Goal: Task Accomplishment & Management: Manage account settings

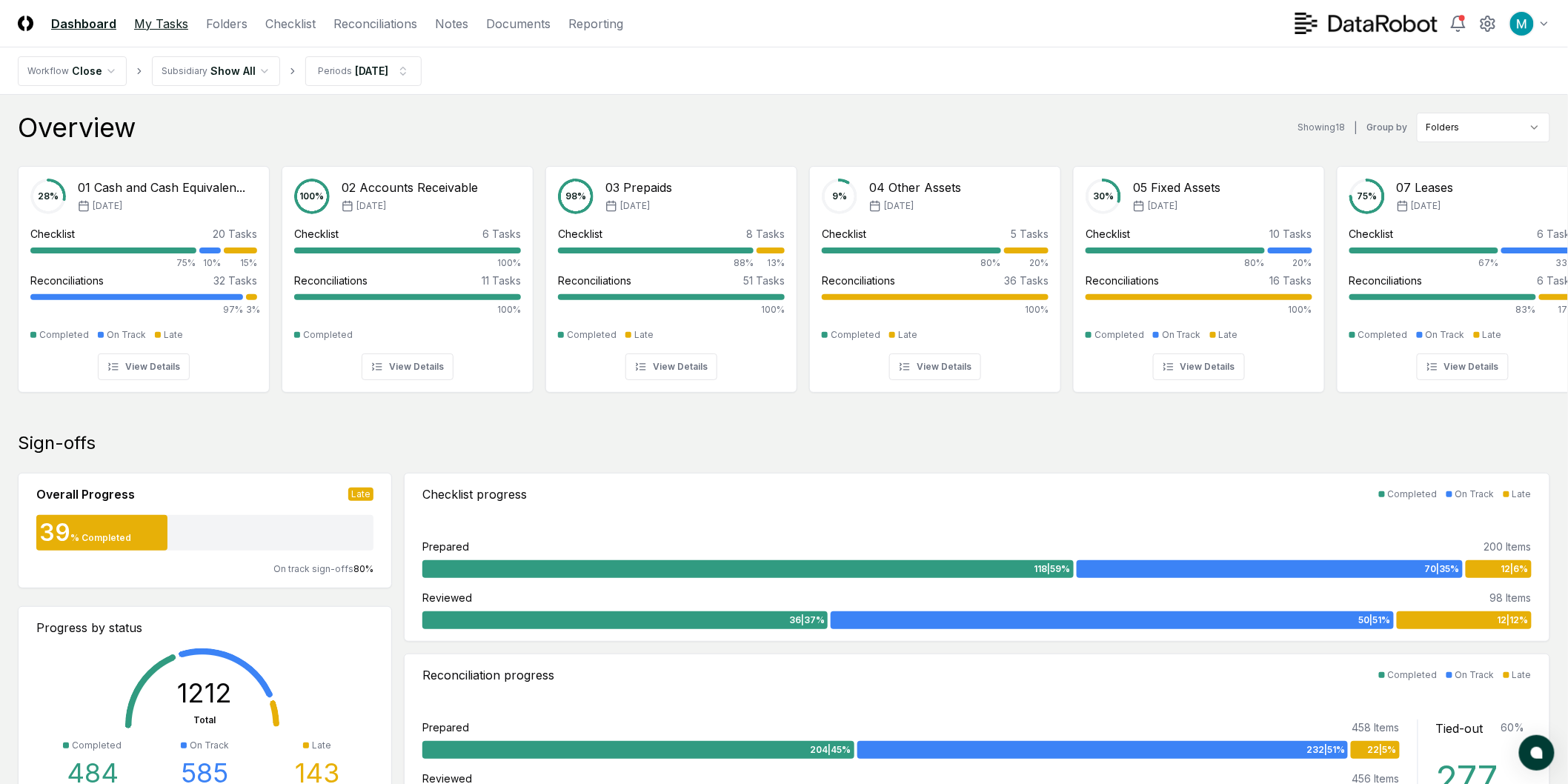
click at [157, 15] on link "My Tasks" at bounding box center [161, 24] width 54 height 18
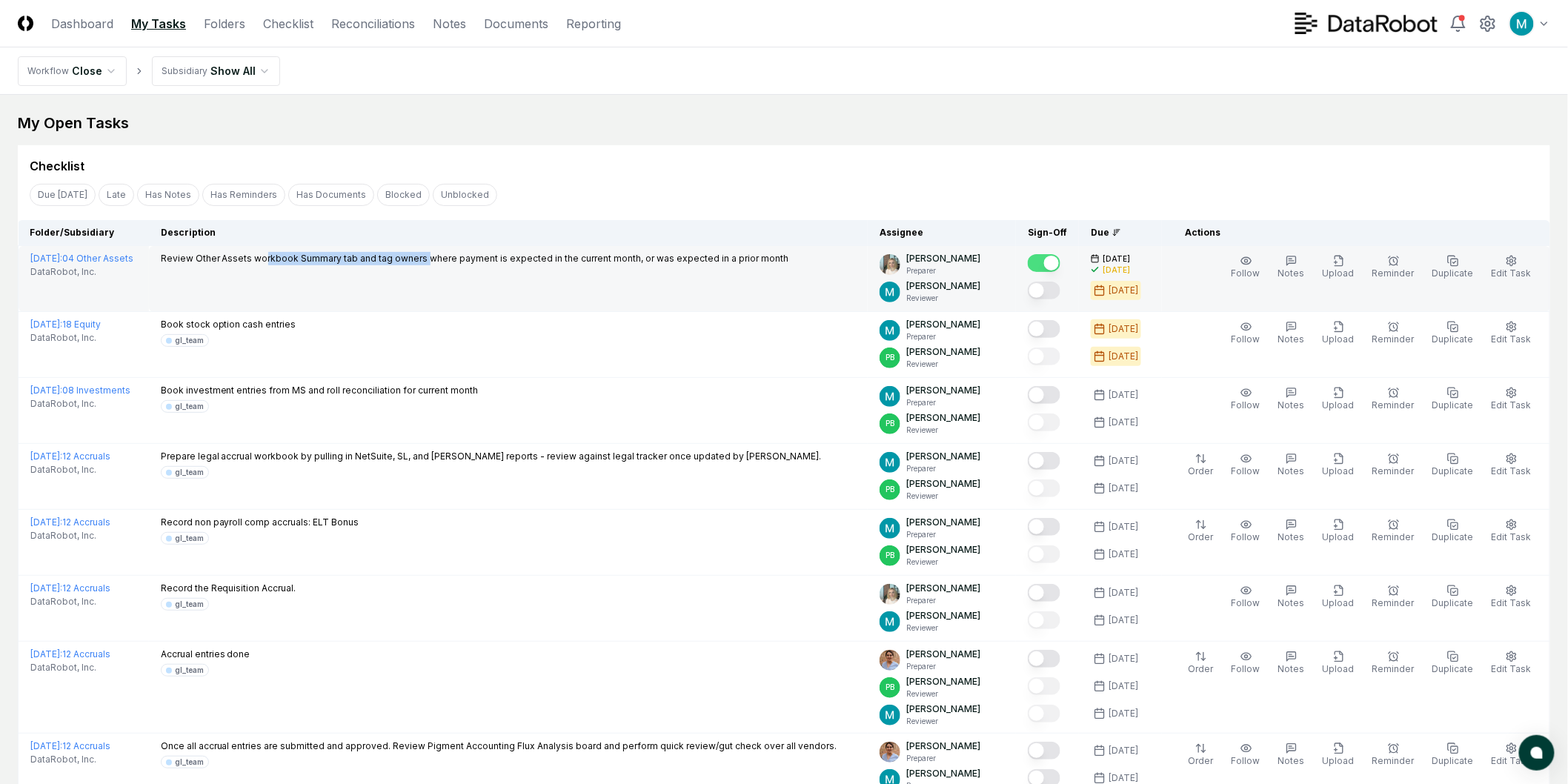
drag, startPoint x: 302, startPoint y: 256, endPoint x: 506, endPoint y: 265, distance: 204.2
click at [505, 265] on p "Review Other Assets workbook Summary tab and tag owners where payment is expect…" at bounding box center [474, 259] width 628 height 13
click at [517, 268] on td "Review Other Assets workbook Summary tab and tag owners where payment is expect…" at bounding box center [508, 279] width 719 height 66
click at [1060, 289] on button "Mark complete" at bounding box center [1044, 290] width 32 height 18
click at [1102, 180] on div "Checklist Due [DATE] Late Has Notes Has Reminders Has Documents Blocked Unblock…" at bounding box center [784, 630] width 1532 height 970
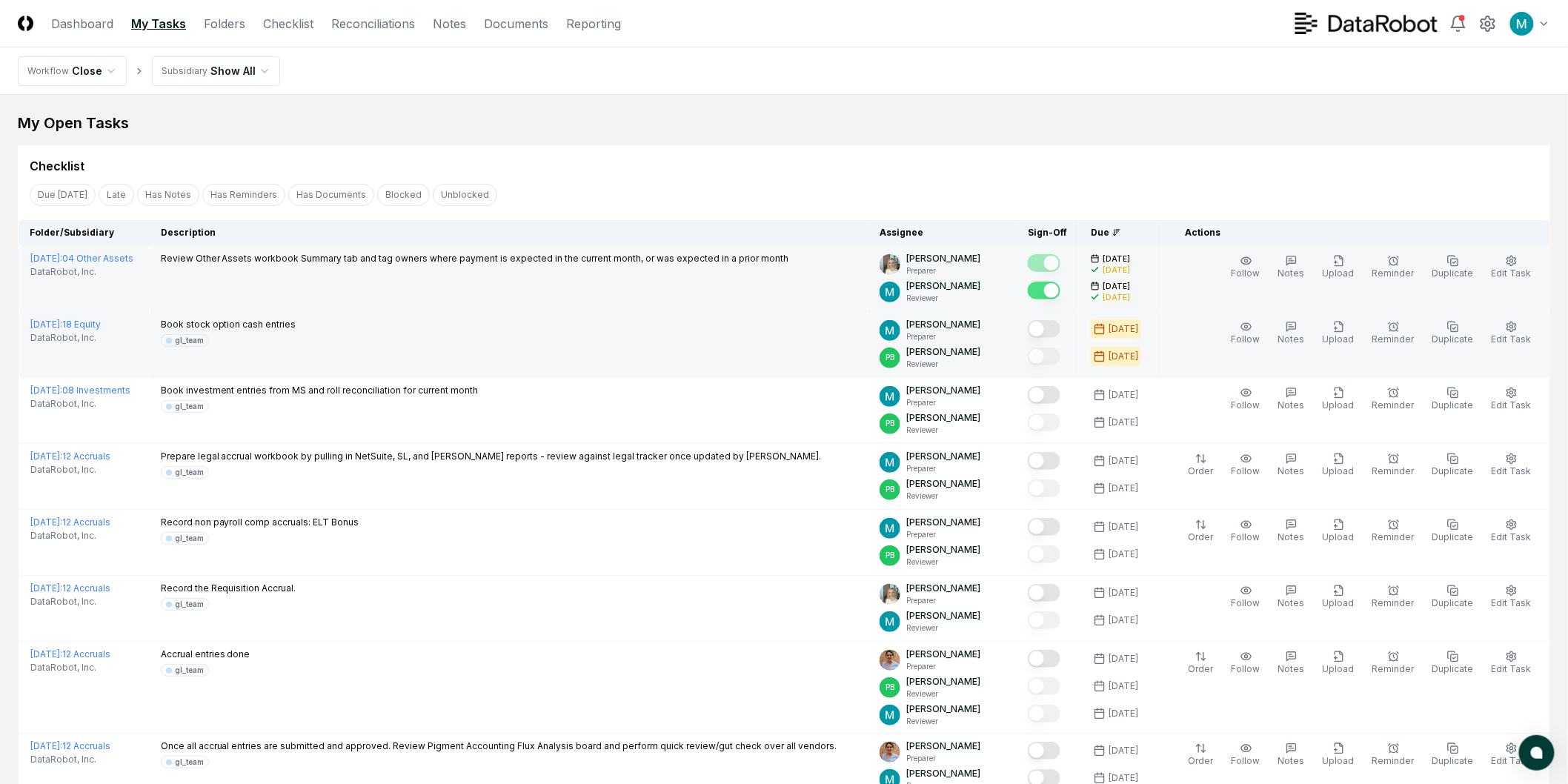
click at [1060, 329] on button "Mark complete" at bounding box center [1044, 328] width 32 height 18
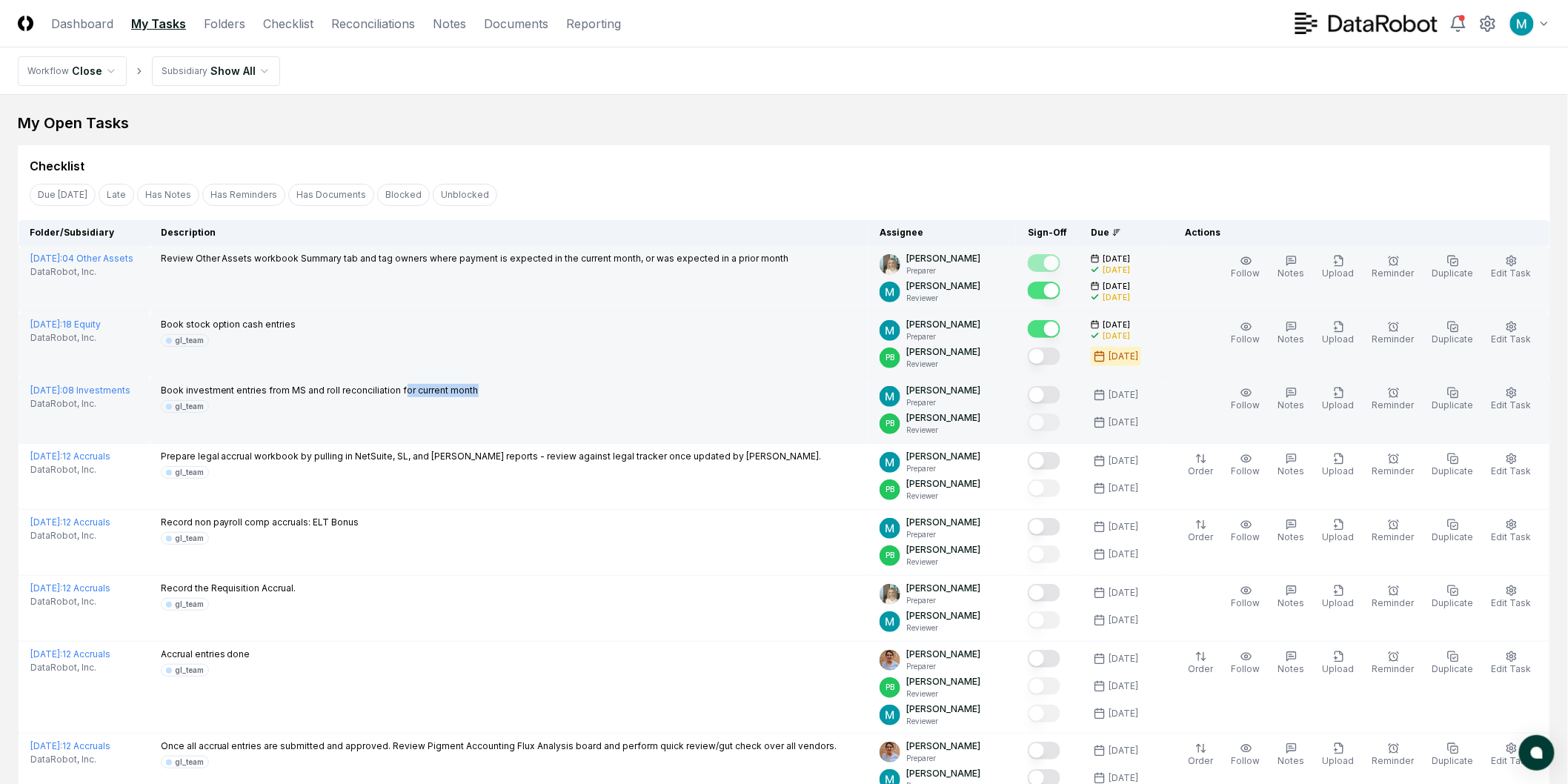
drag, startPoint x: 439, startPoint y: 384, endPoint x: 545, endPoint y: 386, distance: 106.0
click at [543, 386] on div "Book investment entries from MS and roll reconciliation for current month gl_te…" at bounding box center [508, 398] width 695 height 29
click at [545, 386] on div "Book investment entries from MS and roll reconciliation for current month gl_te…" at bounding box center [508, 398] width 695 height 29
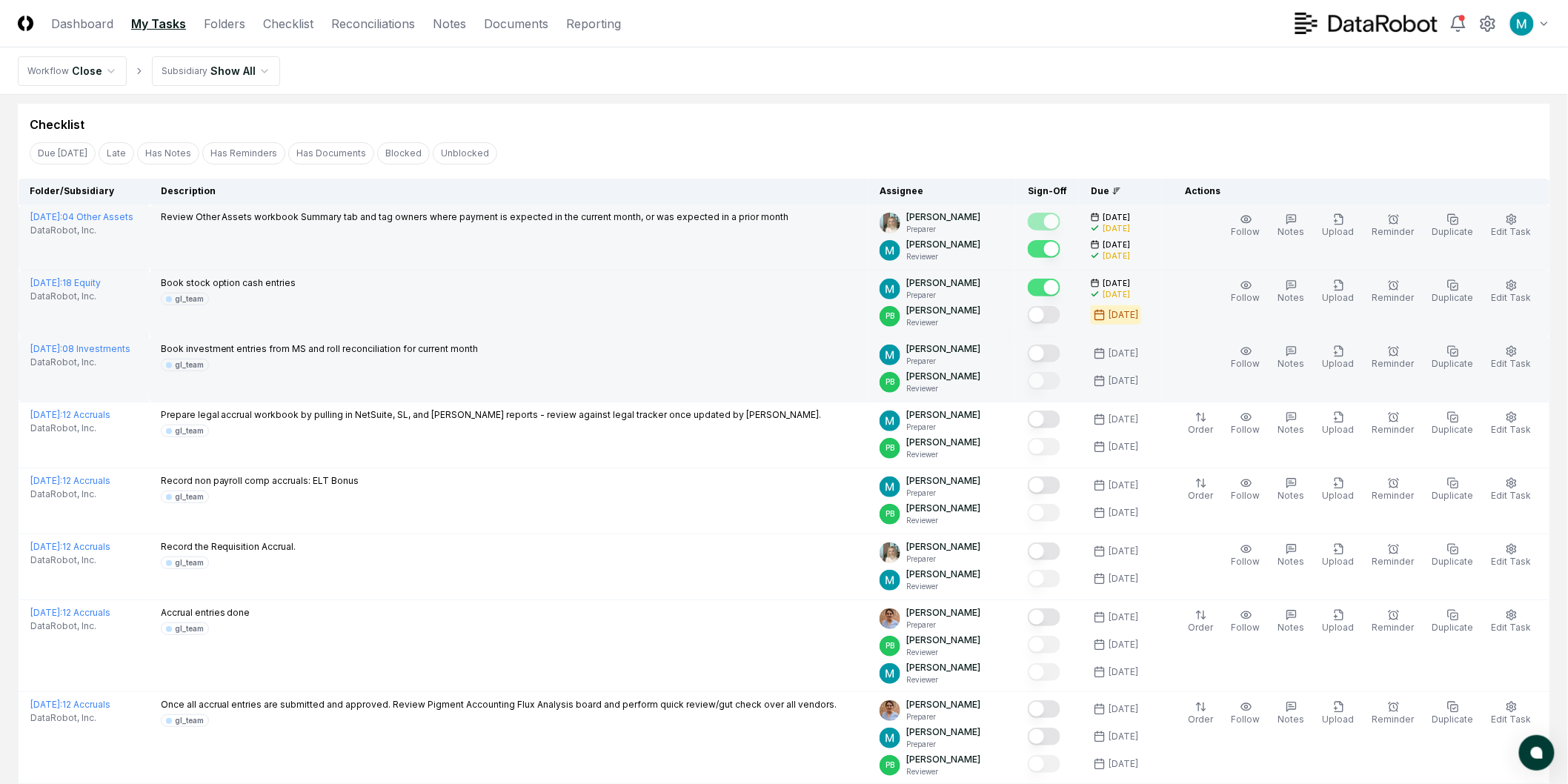
scroll to position [82, 0]
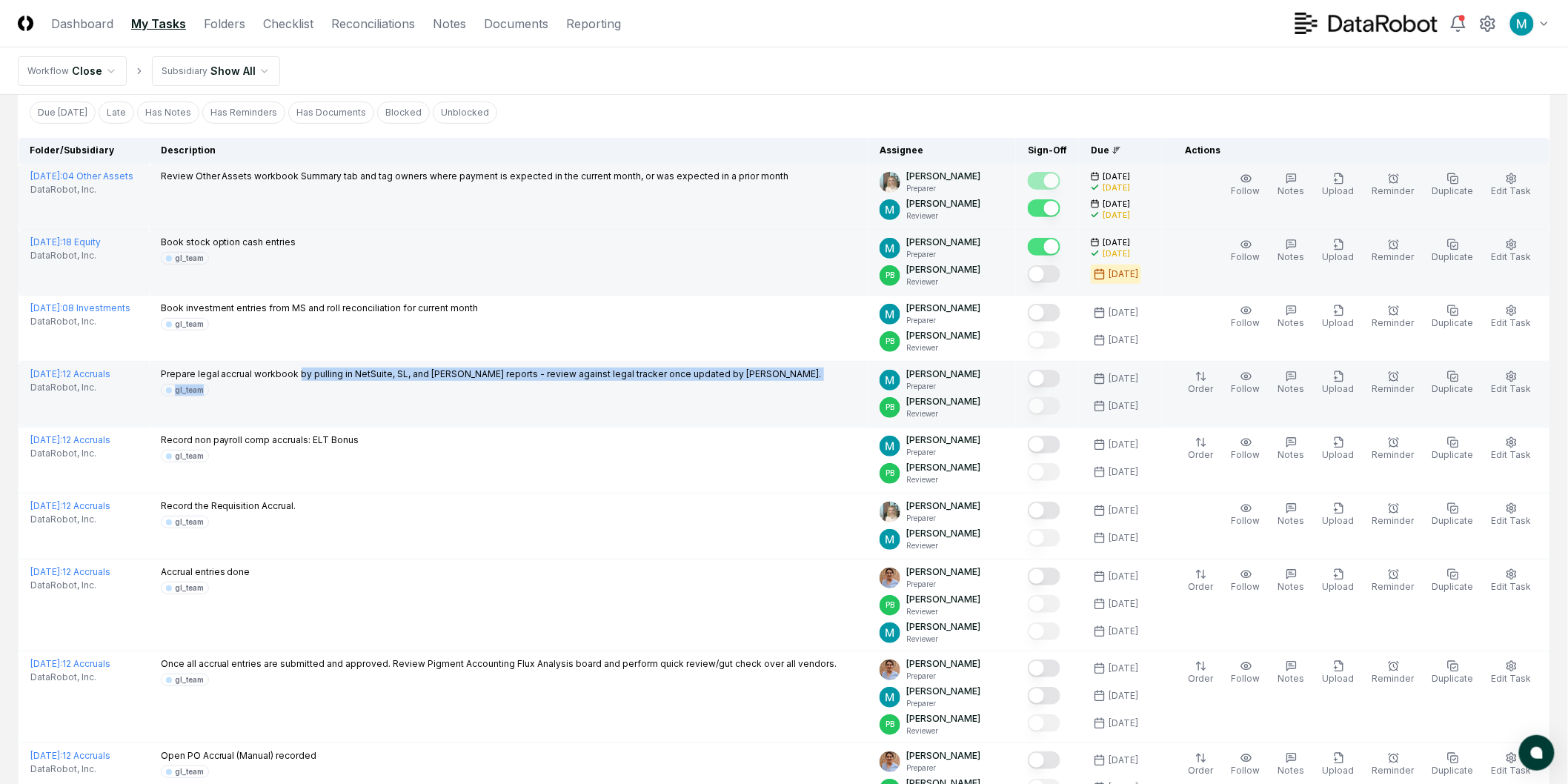
drag, startPoint x: 338, startPoint y: 379, endPoint x: 572, endPoint y: 389, distance: 234.2
click at [569, 389] on div "Prepare legal accrual workbook by pulling in NetSuite, SL, and [PERSON_NAME] re…" at bounding box center [491, 382] width 660 height 29
click at [572, 389] on div "gl_team" at bounding box center [491, 390] width 660 height 12
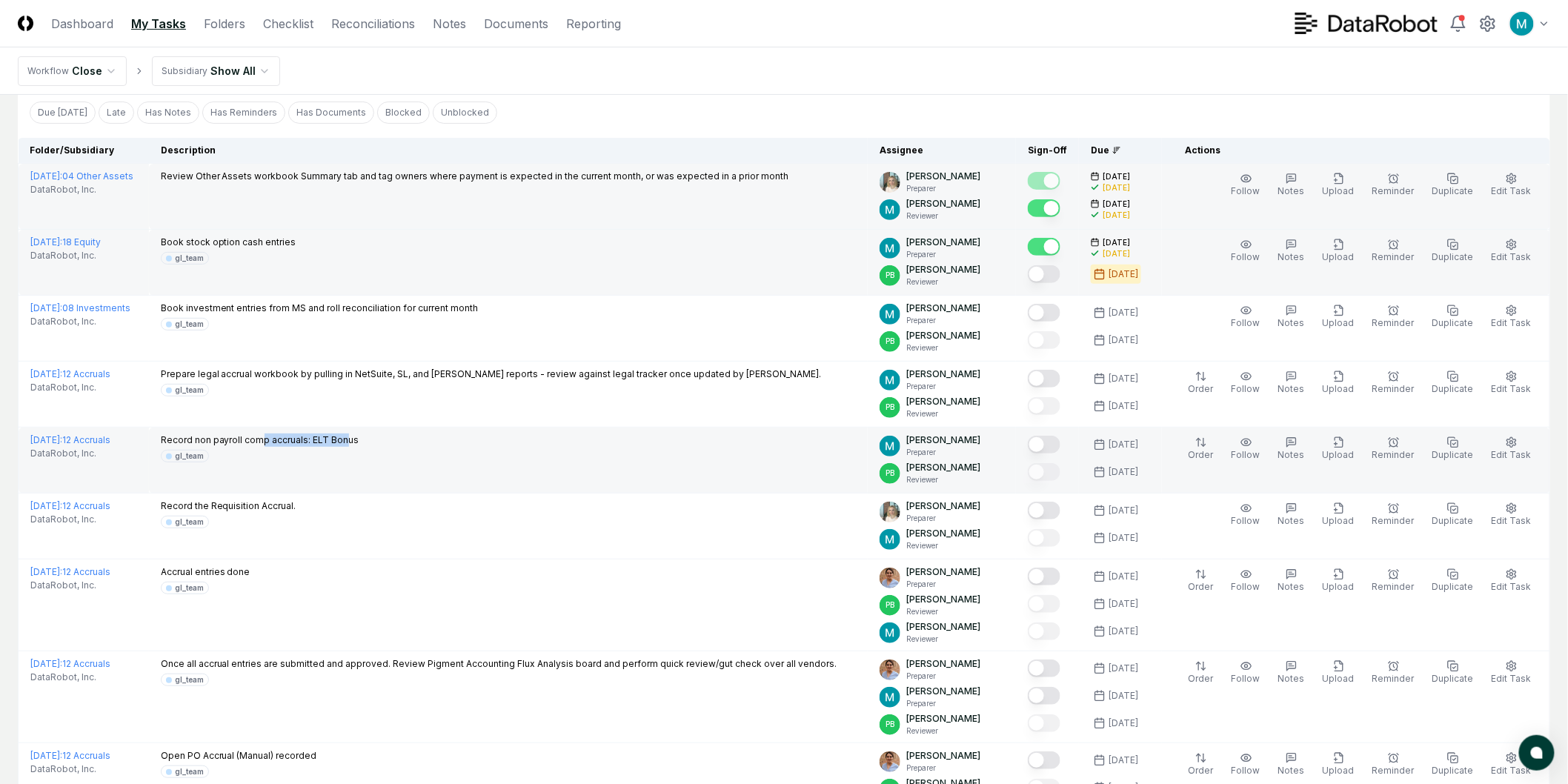
drag, startPoint x: 300, startPoint y: 437, endPoint x: 383, endPoint y: 442, distance: 83.2
click at [360, 442] on p "Record non payroll comp accruals: ELT Bonus" at bounding box center [260, 440] width 199 height 13
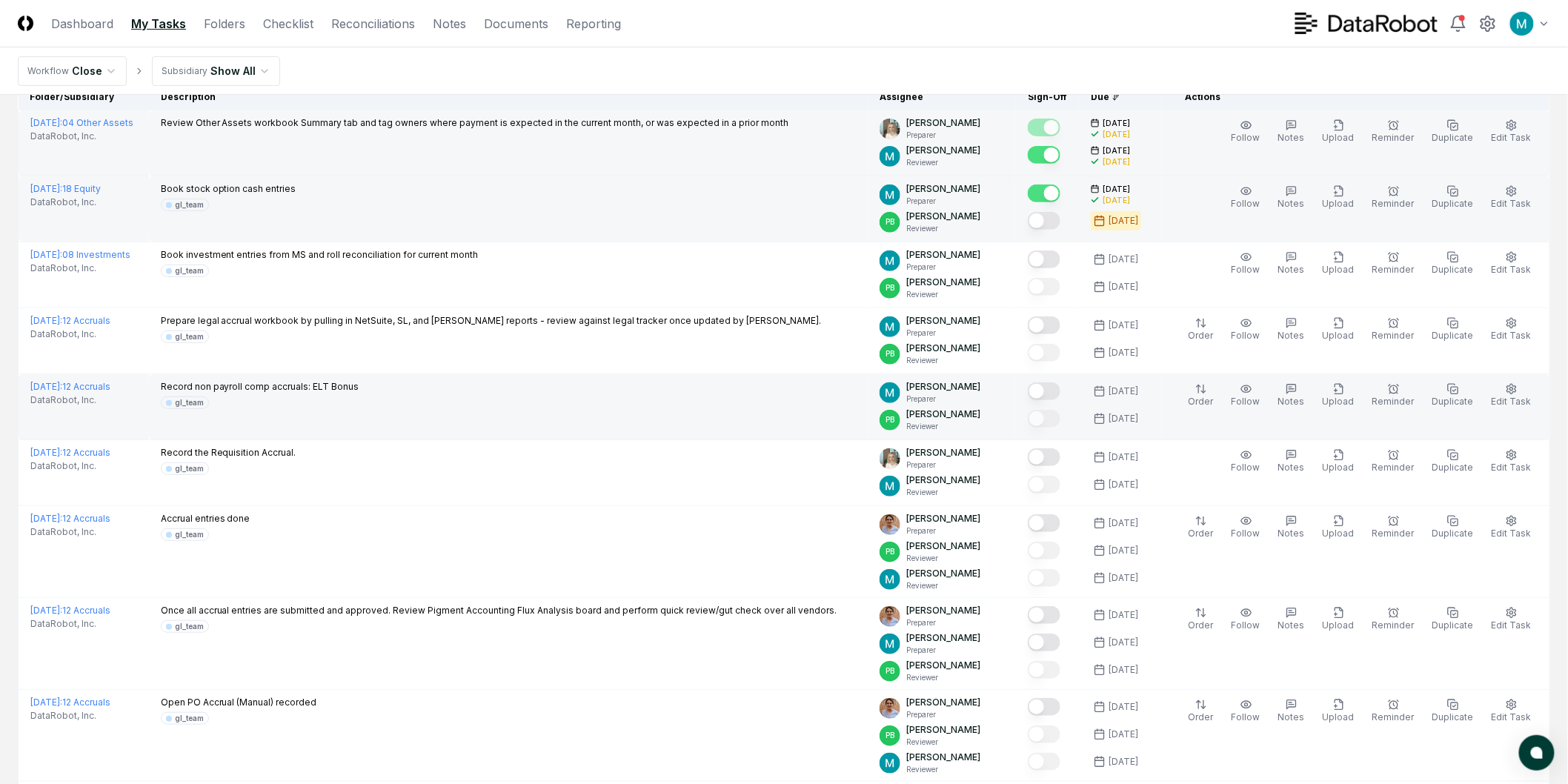
scroll to position [164, 0]
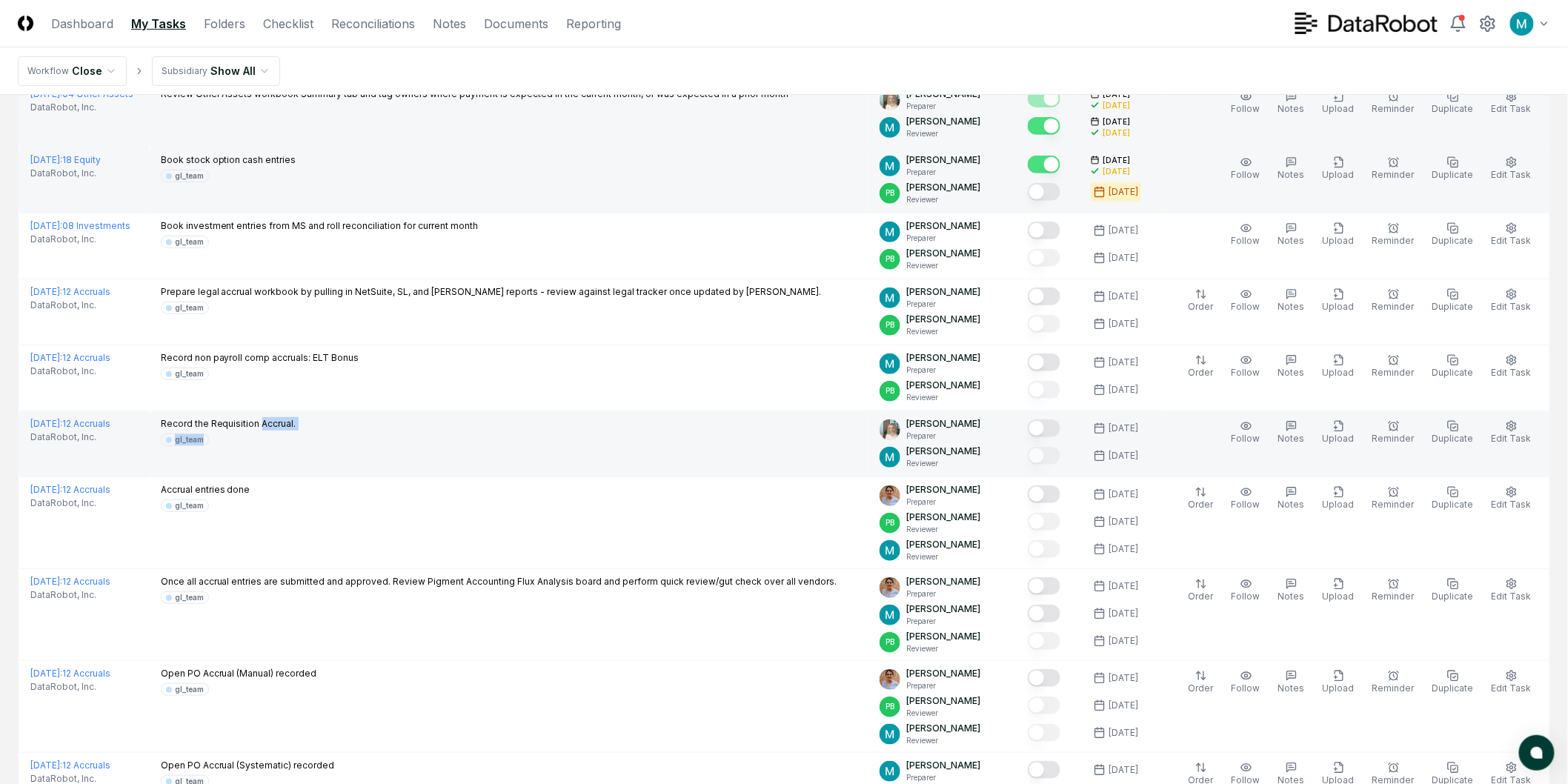
drag, startPoint x: 301, startPoint y: 429, endPoint x: 334, endPoint y: 434, distance: 33.4
click at [334, 434] on div "Record the Requisition Accrual. gl_team" at bounding box center [508, 432] width 695 height 29
click at [335, 434] on div "Record the Requisition Accrual. gl_team" at bounding box center [508, 432] width 695 height 29
click at [370, 440] on div "Record the Requisition Accrual. gl_team" at bounding box center [508, 432] width 695 height 29
click at [379, 430] on div "Record the Requisition Accrual. gl_team" at bounding box center [508, 432] width 695 height 29
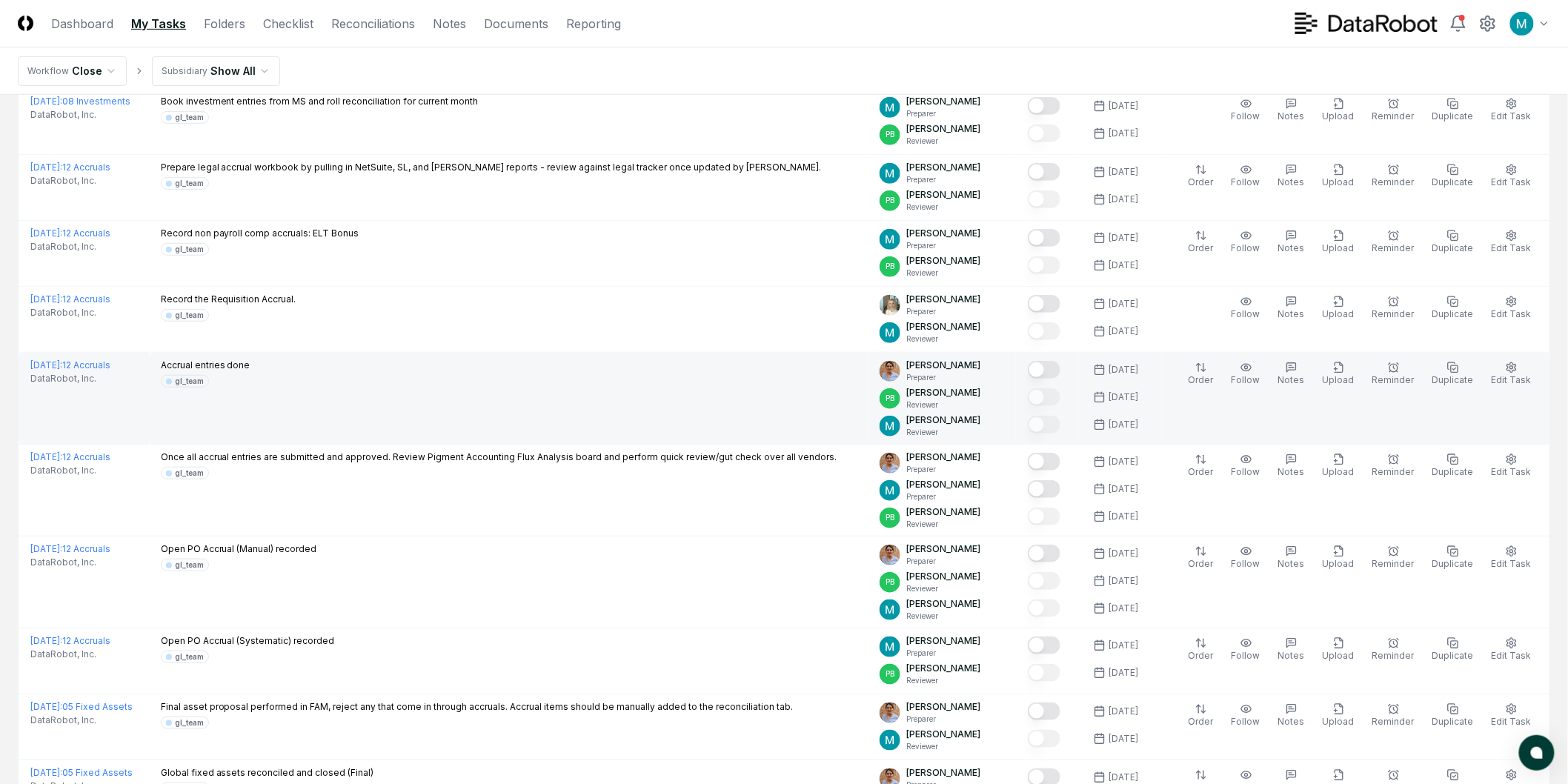
scroll to position [329, 0]
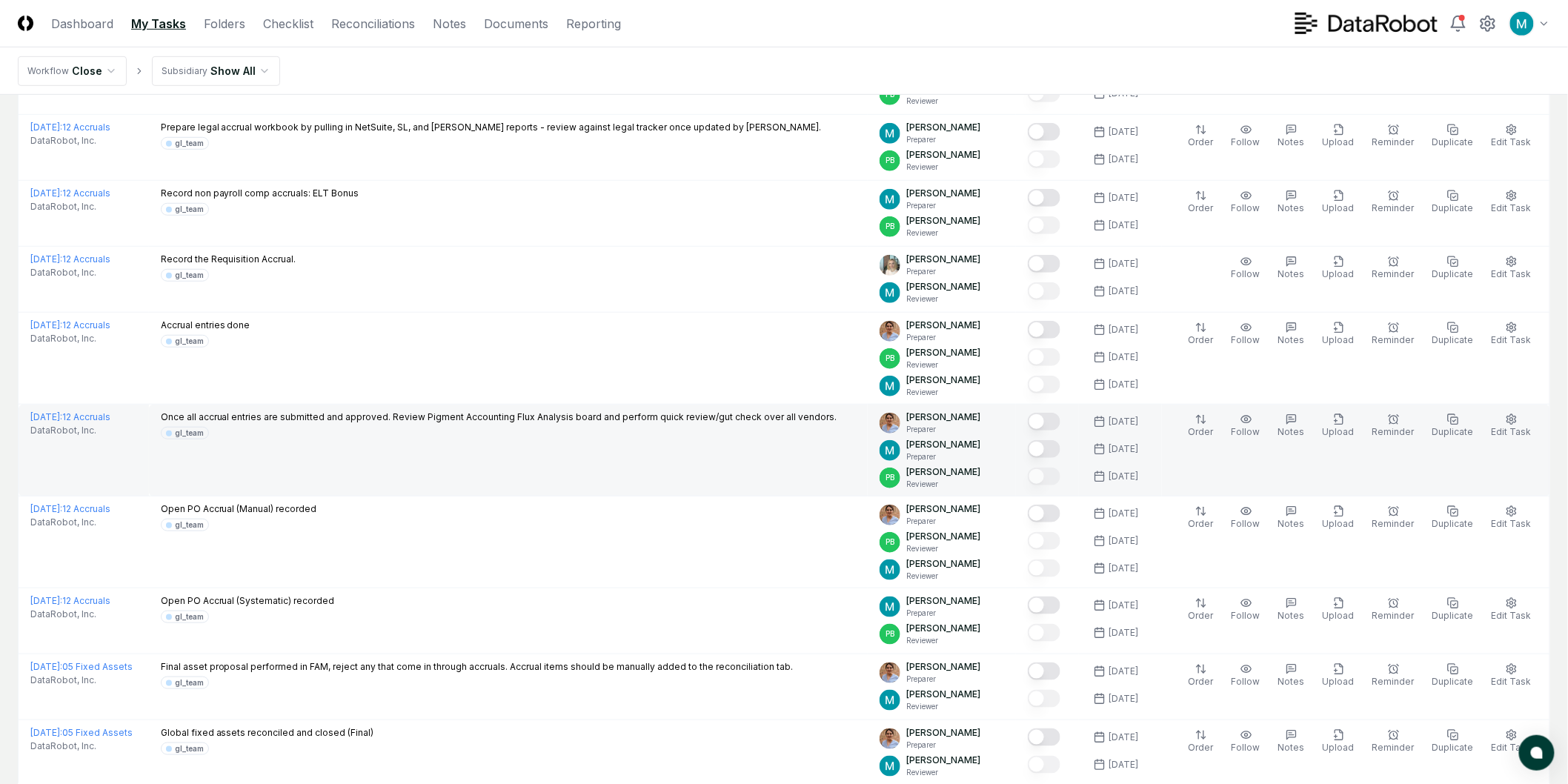
drag, startPoint x: 362, startPoint y: 428, endPoint x: 550, endPoint y: 438, distance: 188.3
click at [545, 437] on div "gl_team" at bounding box center [498, 433] width 677 height 12
drag, startPoint x: 470, startPoint y: 418, endPoint x: 715, endPoint y: 418, distance: 245.0
click at [715, 418] on p "Once all accrual entries are submitted and approved. Review Pigment Accounting …" at bounding box center [498, 417] width 677 height 13
click at [715, 419] on p "Once all accrual entries are submitted and approved. Review Pigment Accounting …" at bounding box center [498, 417] width 677 height 13
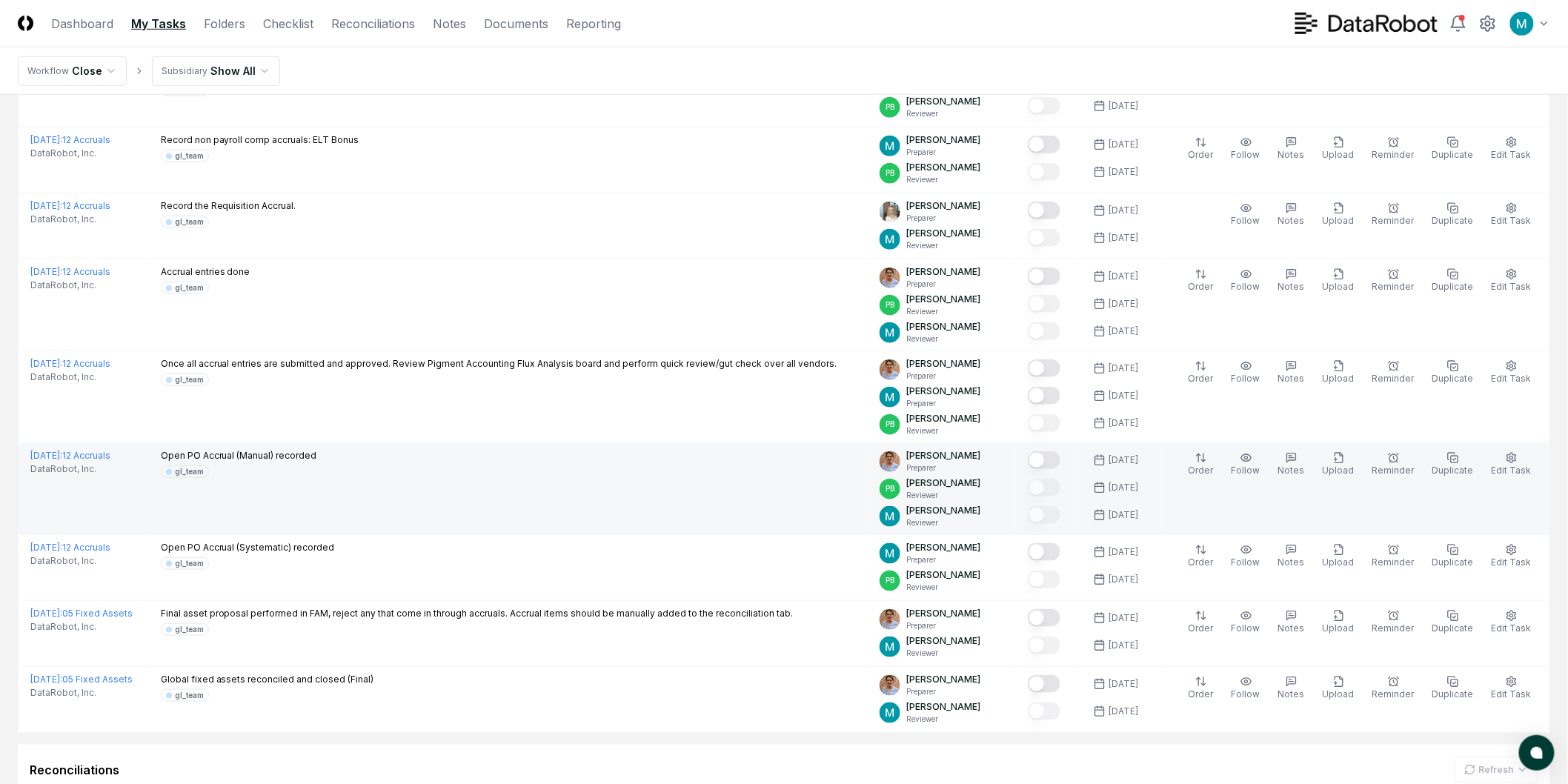
scroll to position [412, 0]
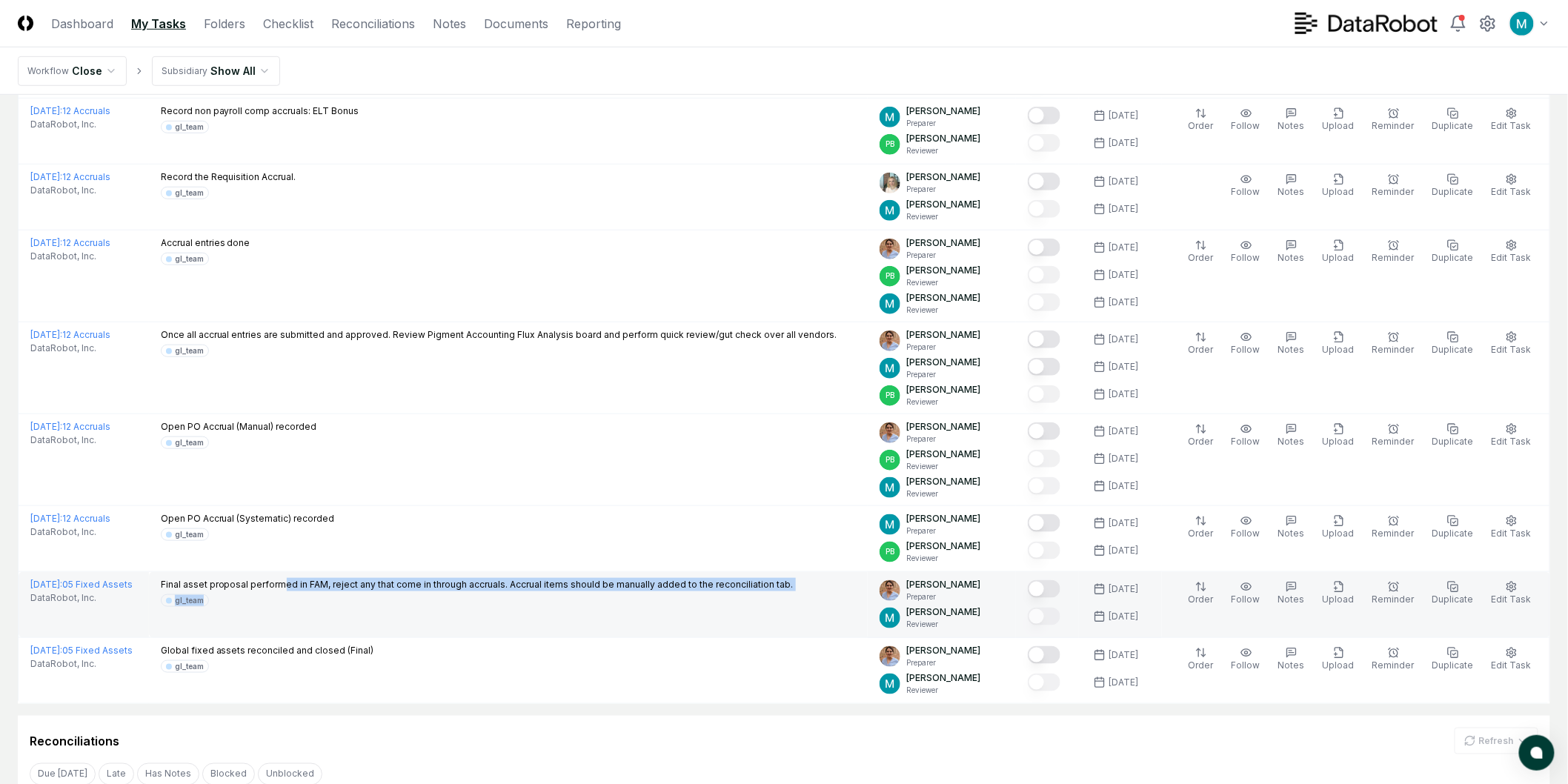
drag, startPoint x: 322, startPoint y: 583, endPoint x: 588, endPoint y: 594, distance: 266.2
click at [587, 594] on div "Final asset proposal performed in FAM, reject any that come in through accruals…" at bounding box center [476, 593] width 633 height 29
click at [588, 594] on div "Final asset proposal performed in FAM, reject any that come in through accruals…" at bounding box center [476, 593] width 633 height 29
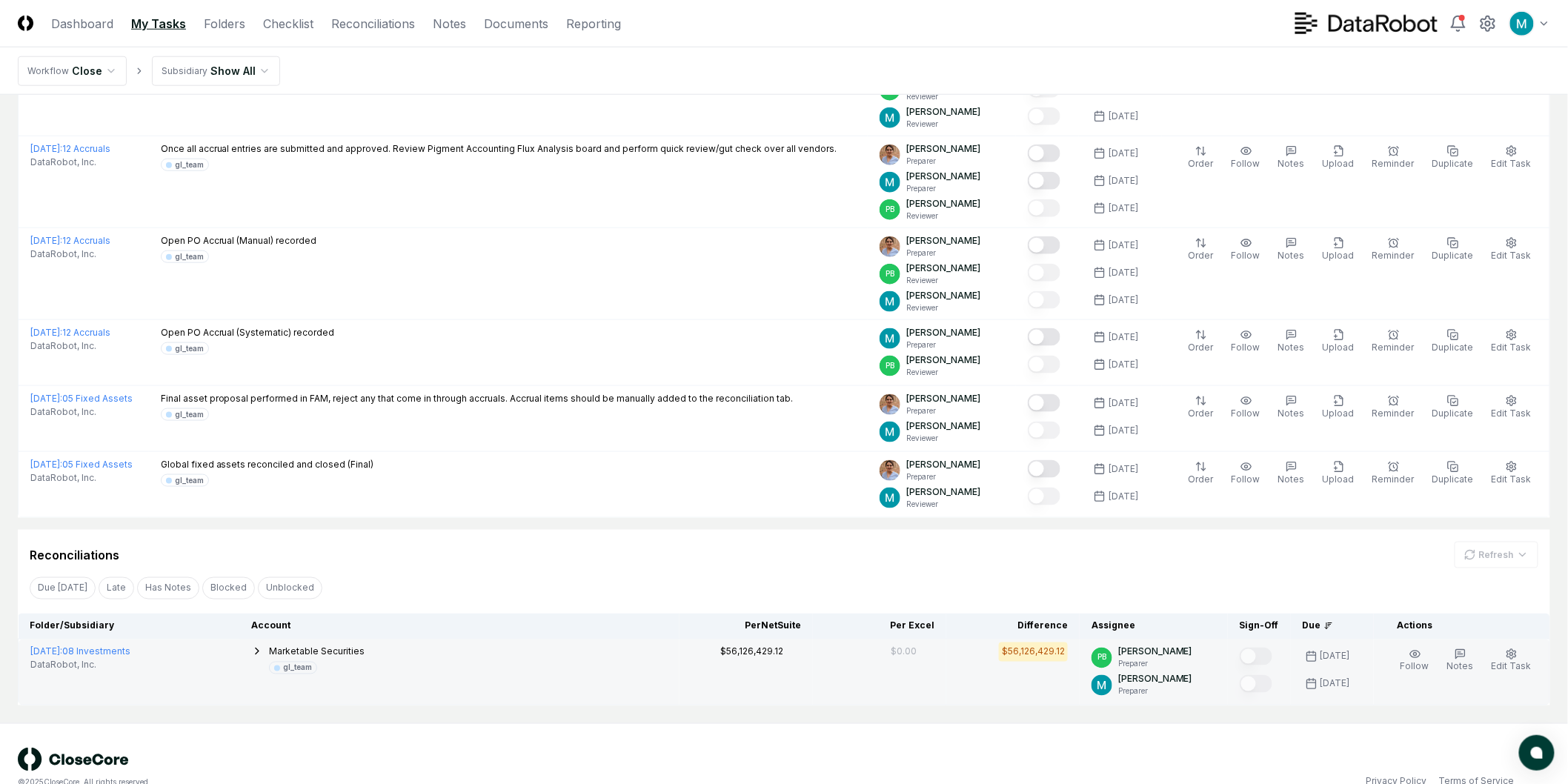
scroll to position [625, 0]
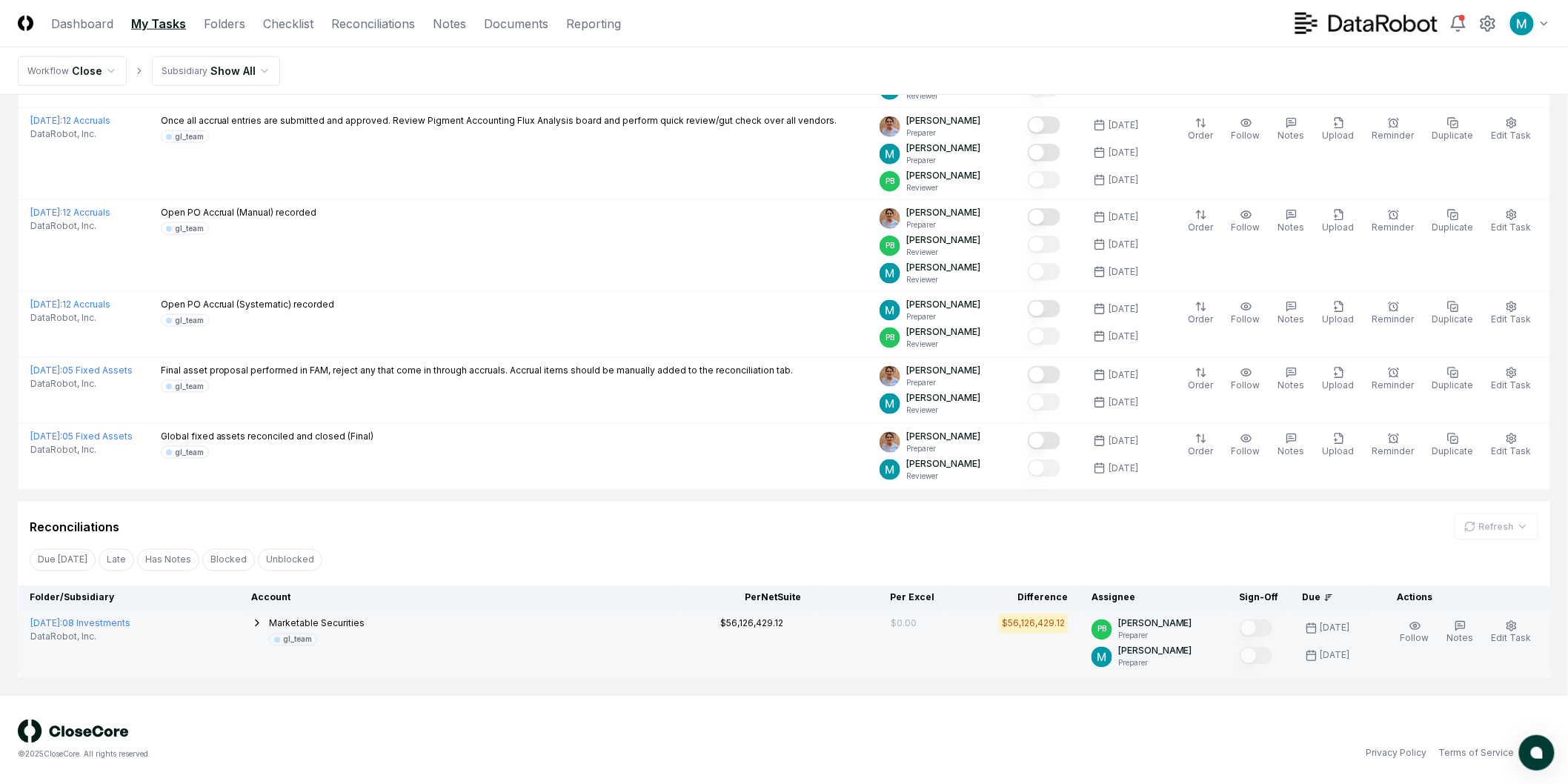
click at [365, 628] on span "Marketable Securities" at bounding box center [317, 624] width 95 height 11
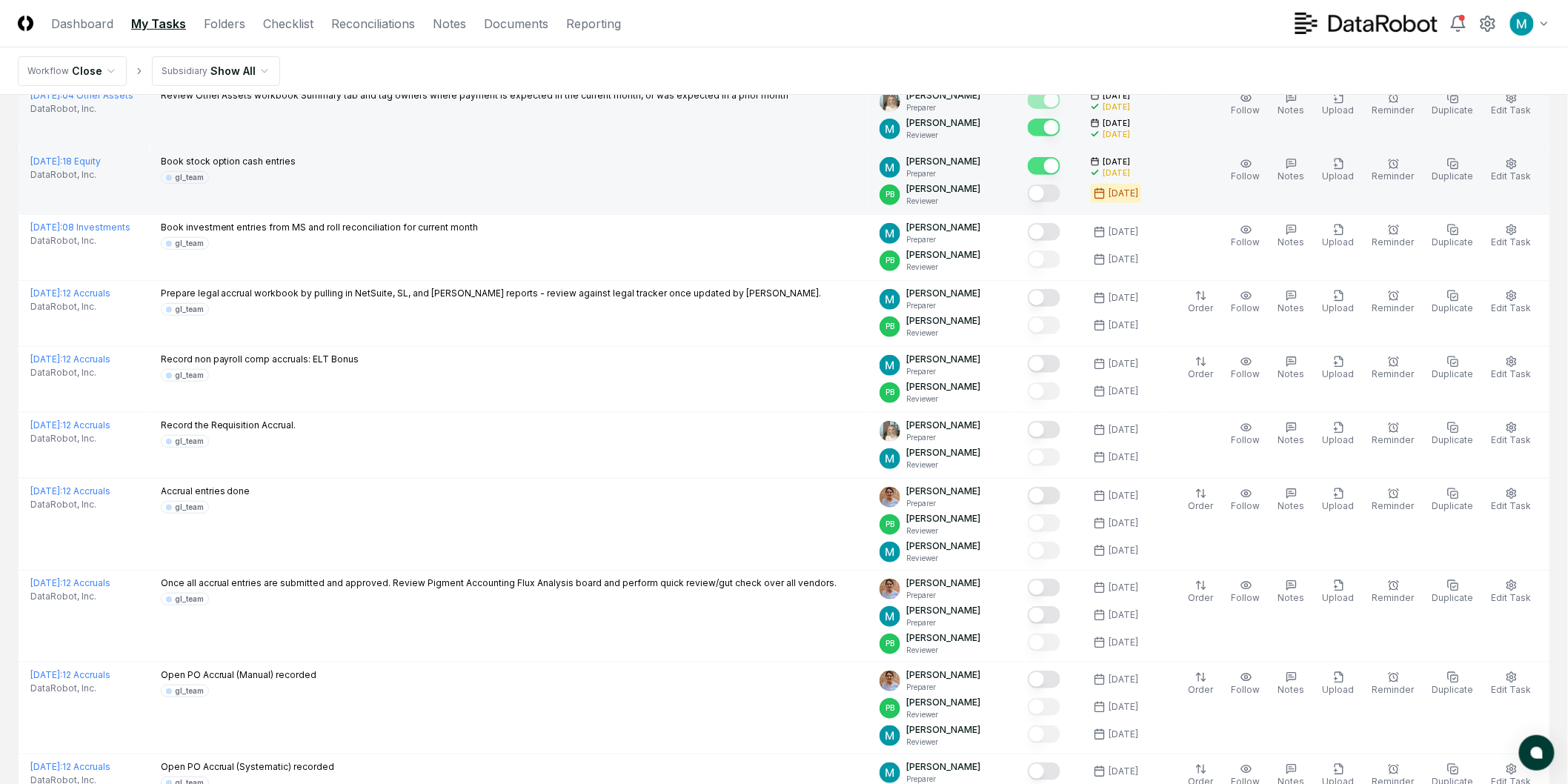
scroll to position [0, 0]
